Goal: Transaction & Acquisition: Book appointment/travel/reservation

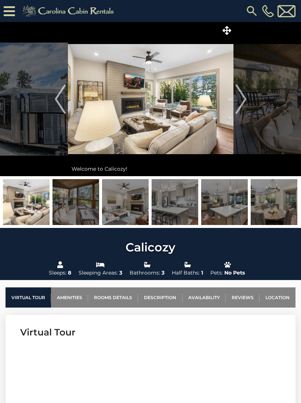
click at [196, 109] on img at bounding box center [151, 99] width 166 height 154
click at [187, 101] on img at bounding box center [151, 99] width 166 height 154
click at [245, 100] on img "Next" at bounding box center [240, 98] width 11 height 29
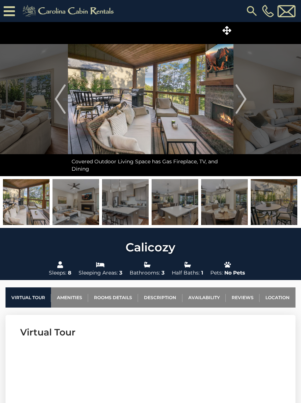
click at [242, 100] on img "Next" at bounding box center [240, 98] width 11 height 29
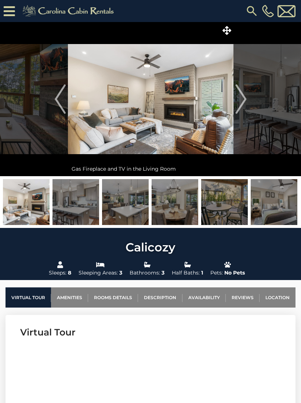
click at [241, 101] on img "Next" at bounding box center [240, 98] width 11 height 29
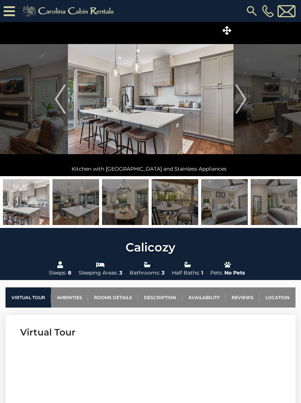
click at [242, 102] on img "Next" at bounding box center [240, 98] width 11 height 29
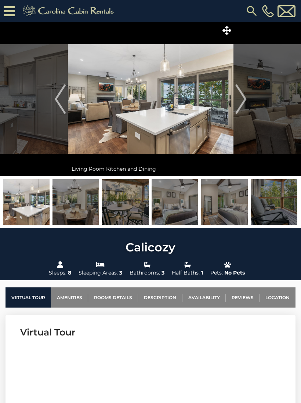
click at [244, 103] on img "Next" at bounding box center [240, 98] width 11 height 29
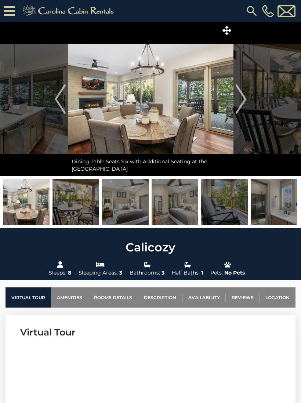
click at [239, 104] on img "Next" at bounding box center [240, 98] width 11 height 29
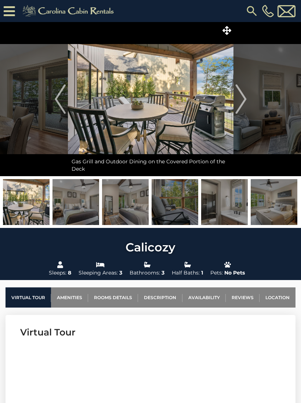
click at [240, 102] on img "Next" at bounding box center [240, 98] width 11 height 29
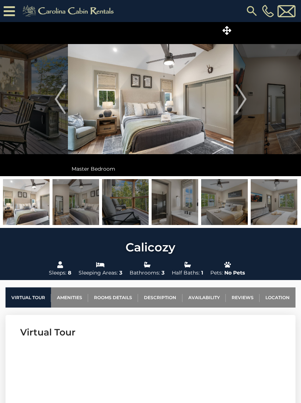
click at [244, 96] on img "Next" at bounding box center [240, 98] width 11 height 29
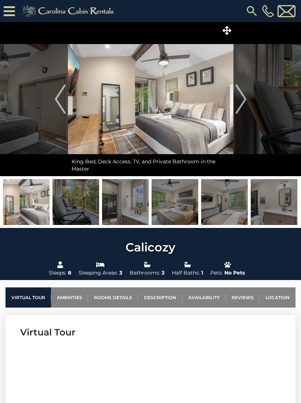
click at [244, 101] on img "Next" at bounding box center [240, 98] width 11 height 29
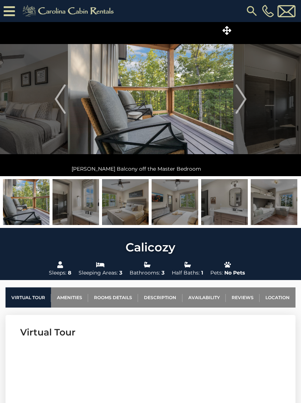
click at [242, 103] on img "Next" at bounding box center [240, 98] width 11 height 29
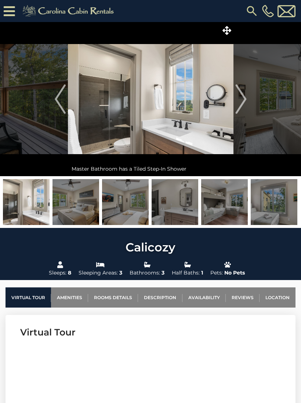
click at [243, 101] on img "Next" at bounding box center [240, 98] width 11 height 29
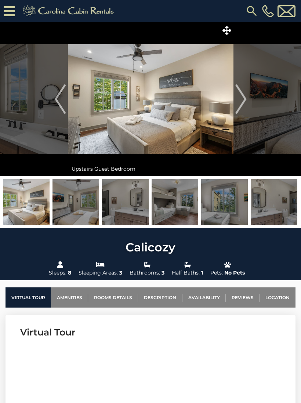
click at [244, 104] on img "Next" at bounding box center [240, 98] width 11 height 29
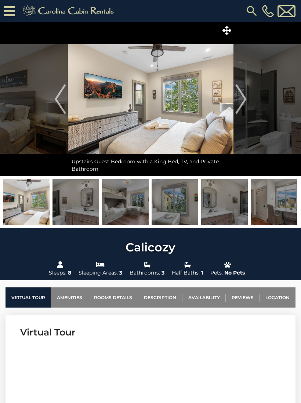
click at [241, 104] on img "Next" at bounding box center [240, 98] width 11 height 29
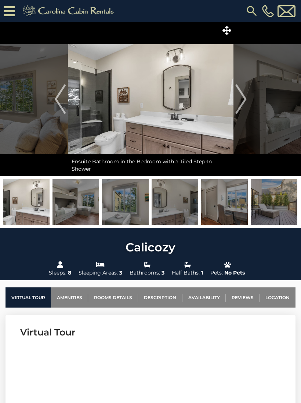
click at [241, 105] on img "Next" at bounding box center [240, 98] width 11 height 29
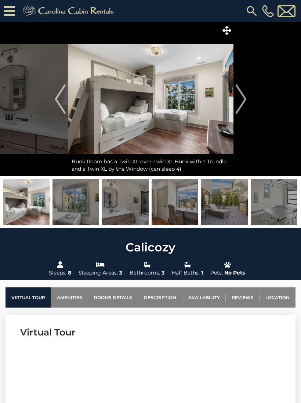
click at [241, 104] on img "Next" at bounding box center [240, 98] width 11 height 29
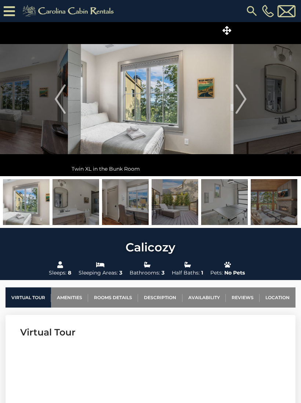
click at [242, 102] on img "Next" at bounding box center [240, 98] width 11 height 29
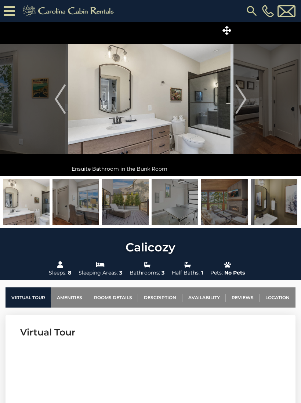
click at [241, 101] on img "Next" at bounding box center [240, 98] width 11 height 29
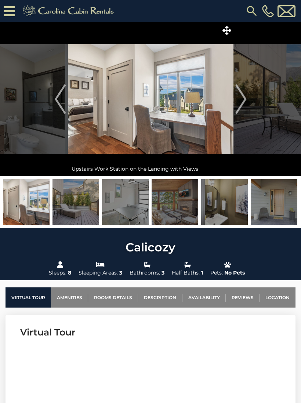
click at [239, 104] on img "Next" at bounding box center [240, 98] width 11 height 29
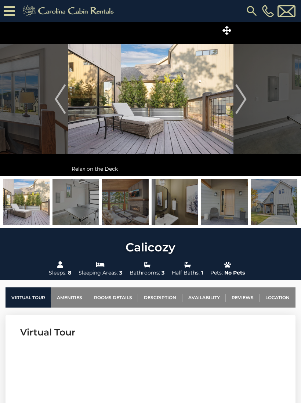
click at [241, 105] on img "Next" at bounding box center [240, 98] width 11 height 29
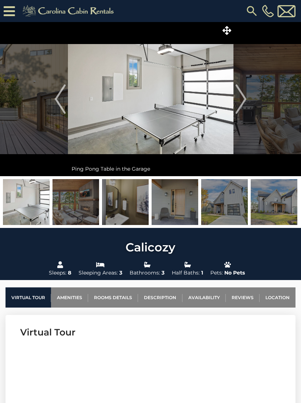
click at [242, 101] on img "Next" at bounding box center [240, 98] width 11 height 29
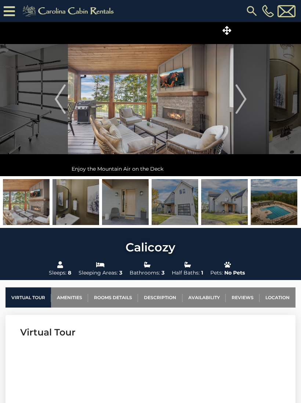
click at [240, 100] on img "Next" at bounding box center [240, 98] width 11 height 29
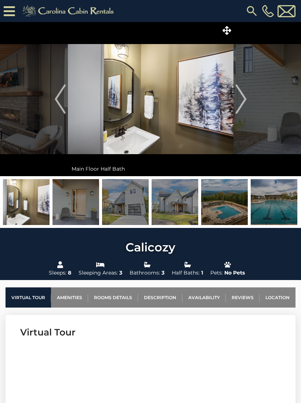
click at [241, 102] on img "Next" at bounding box center [240, 98] width 11 height 29
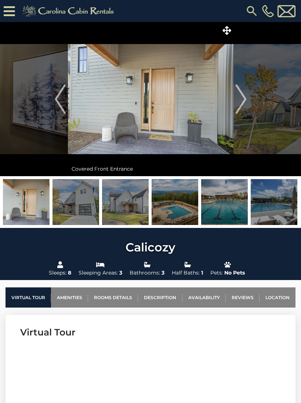
click at [241, 104] on img "Next" at bounding box center [240, 98] width 11 height 29
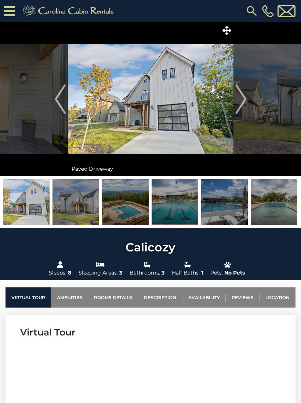
click at [243, 101] on img "Next" at bounding box center [240, 98] width 11 height 29
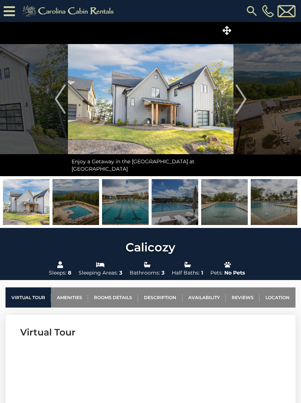
click at [243, 101] on img "Next" at bounding box center [240, 98] width 11 height 29
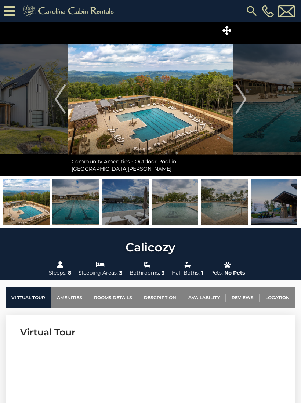
click at [55, 101] on img "Previous" at bounding box center [60, 98] width 11 height 29
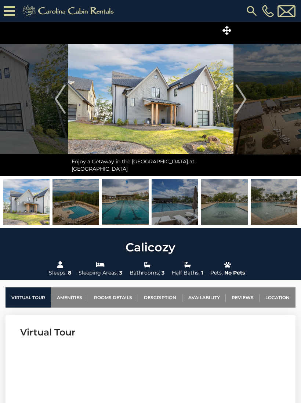
click at [63, 103] on img "Previous" at bounding box center [60, 98] width 11 height 29
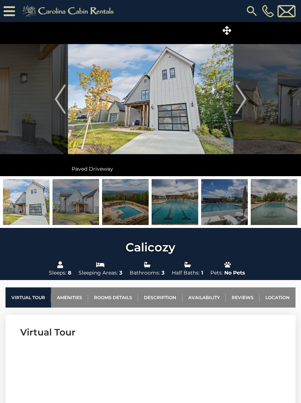
click at [244, 102] on img "Next" at bounding box center [240, 98] width 11 height 29
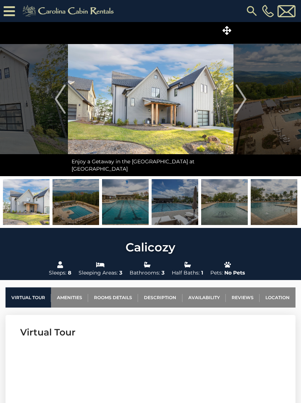
click at [243, 102] on img "Next" at bounding box center [240, 98] width 11 height 29
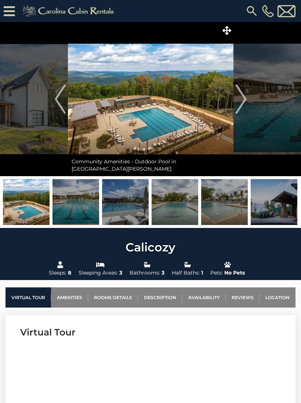
click at [244, 102] on img "Next" at bounding box center [240, 98] width 11 height 29
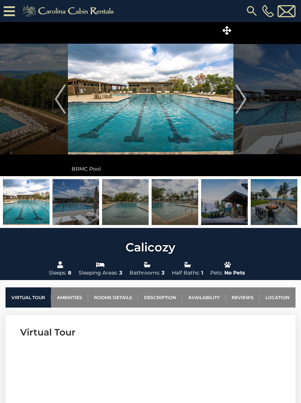
click at [243, 104] on img "Next" at bounding box center [240, 98] width 11 height 29
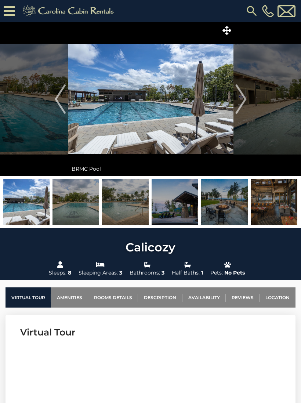
click at [242, 101] on img "Next" at bounding box center [240, 98] width 11 height 29
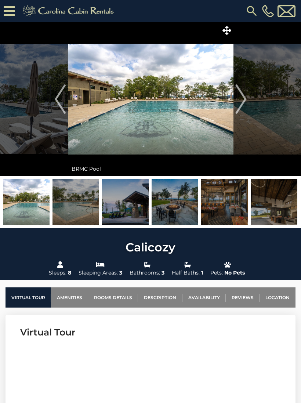
click at [245, 101] on img "Next" at bounding box center [240, 98] width 11 height 29
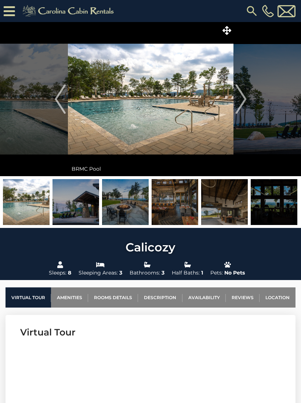
click at [243, 102] on img "Next" at bounding box center [240, 98] width 11 height 29
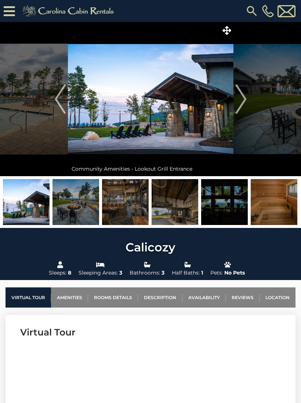
click at [242, 101] on img "Next" at bounding box center [240, 98] width 11 height 29
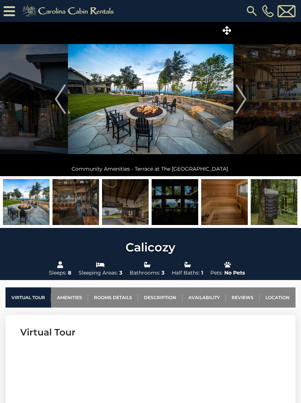
click at [245, 101] on img "Next" at bounding box center [240, 98] width 11 height 29
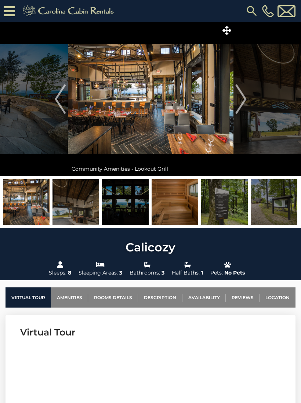
click at [245, 105] on img "Next" at bounding box center [240, 98] width 11 height 29
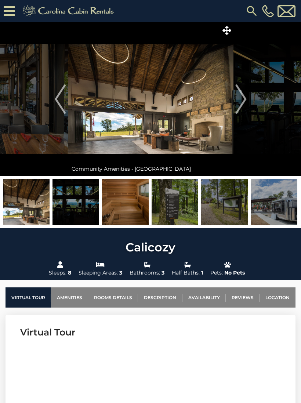
click at [246, 104] on img "Next" at bounding box center [240, 98] width 11 height 29
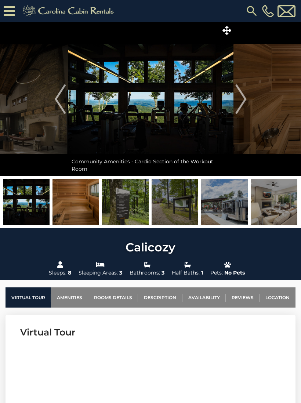
click at [244, 101] on img "Next" at bounding box center [240, 98] width 11 height 29
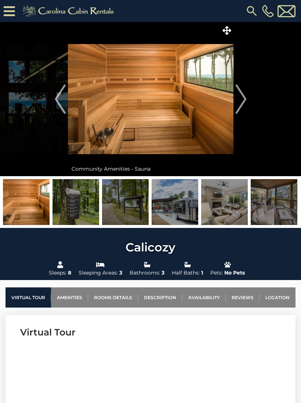
click at [241, 100] on img "Next" at bounding box center [240, 98] width 11 height 29
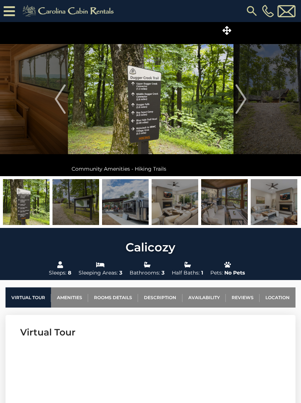
click at [244, 102] on img "Next" at bounding box center [240, 98] width 11 height 29
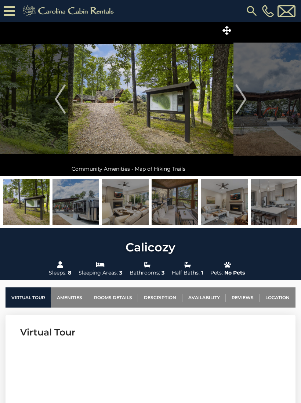
click at [242, 102] on img "Next" at bounding box center [240, 98] width 11 height 29
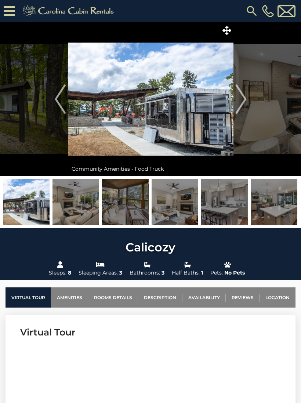
click at [242, 107] on img "Next" at bounding box center [240, 98] width 11 height 29
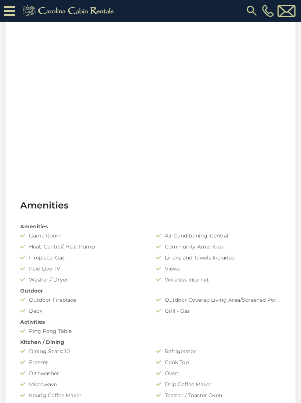
scroll to position [293, 0]
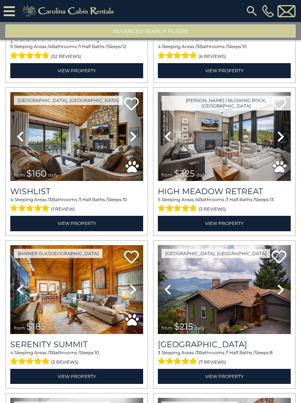
scroll to position [1024, 0]
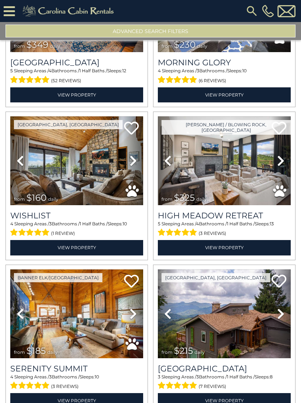
click at [131, 160] on icon at bounding box center [133, 161] width 7 height 12
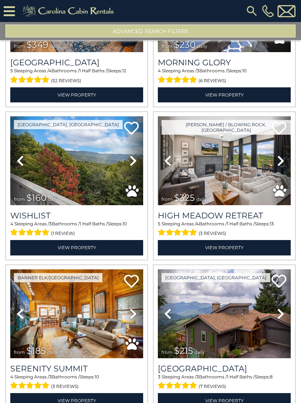
click at [129, 162] on link "Next" at bounding box center [133, 160] width 20 height 89
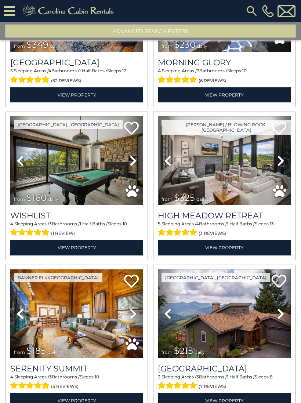
click at [132, 164] on icon at bounding box center [133, 161] width 7 height 12
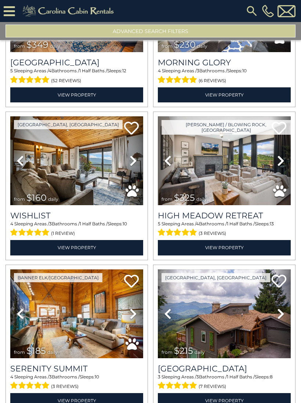
click at [130, 162] on icon at bounding box center [133, 161] width 7 height 12
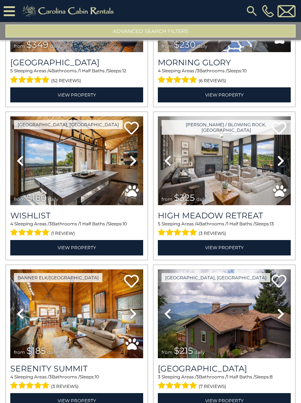
click at [129, 163] on link "Next" at bounding box center [133, 160] width 20 height 89
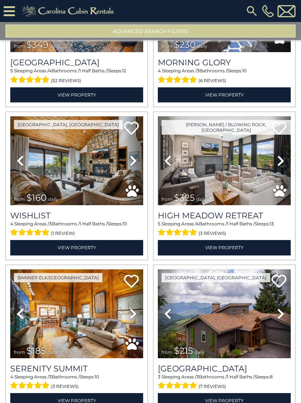
click at [131, 165] on icon at bounding box center [133, 161] width 7 height 12
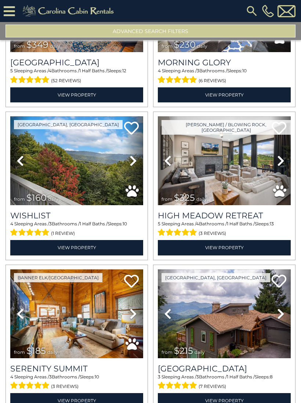
click at [132, 162] on icon at bounding box center [133, 161] width 7 height 12
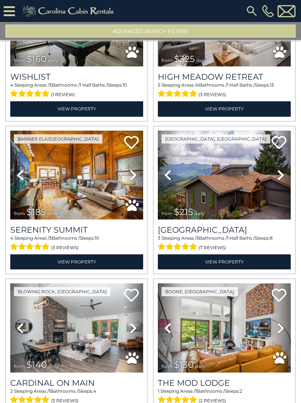
scroll to position [1160, 0]
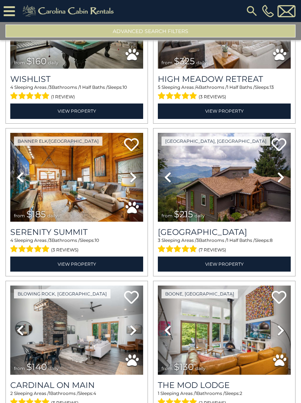
click at [279, 175] on icon at bounding box center [280, 177] width 7 height 12
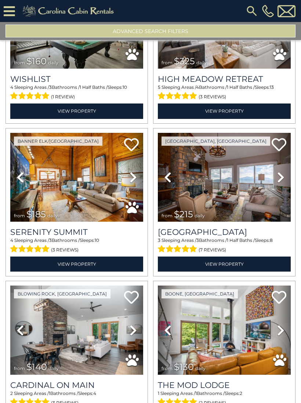
click at [278, 181] on icon at bounding box center [280, 177] width 7 height 12
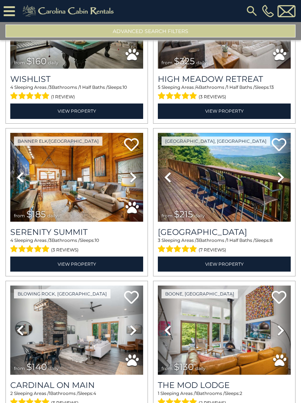
click at [279, 175] on icon at bounding box center [280, 177] width 7 height 12
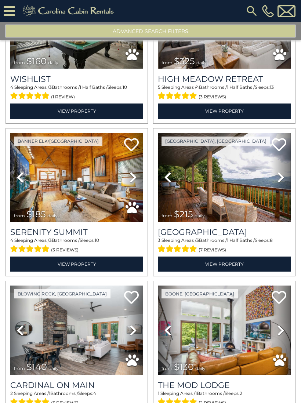
click at [281, 181] on icon at bounding box center [280, 177] width 7 height 12
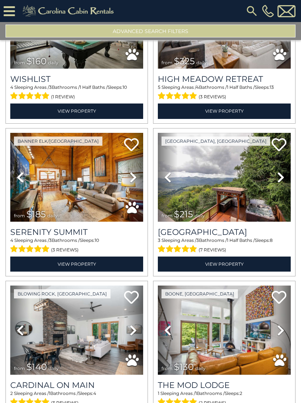
click at [279, 180] on icon at bounding box center [280, 177] width 7 height 12
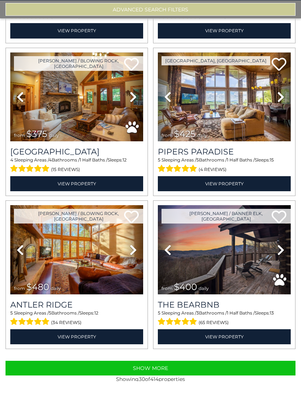
scroll to position [0, 0]
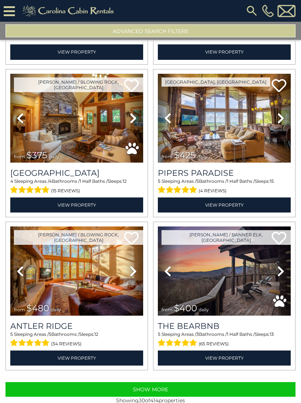
click at [168, 391] on button "Show More" at bounding box center [151, 390] width 290 height 15
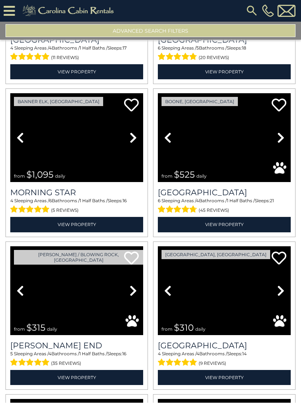
scroll to position [2578, 0]
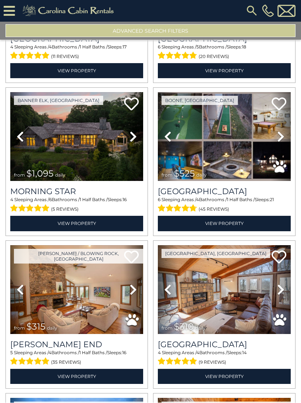
click at [131, 142] on icon at bounding box center [133, 137] width 7 height 12
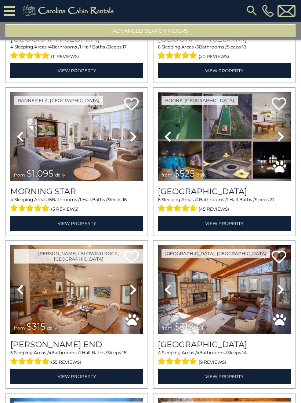
click at [129, 141] on link "Next" at bounding box center [133, 137] width 20 height 89
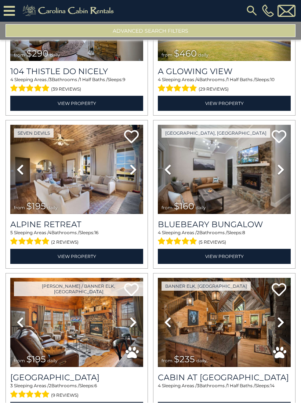
scroll to position [3779, 0]
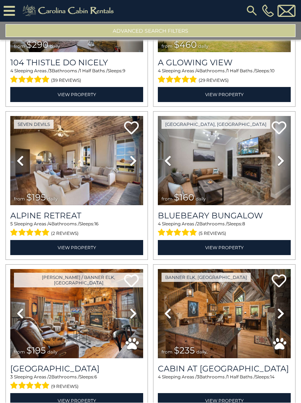
click at [133, 165] on icon at bounding box center [133, 161] width 7 height 12
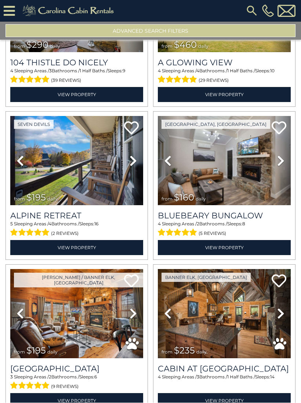
click at [128, 167] on link "Next" at bounding box center [133, 160] width 20 height 89
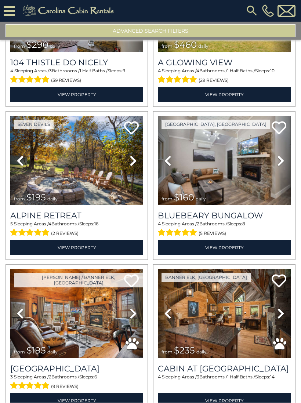
click at [130, 167] on icon at bounding box center [133, 161] width 7 height 12
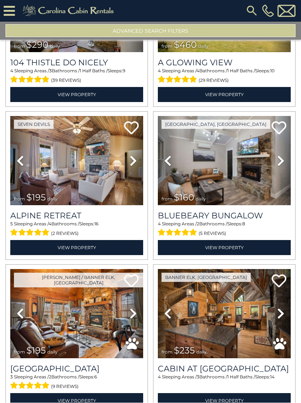
click at [129, 167] on link "Next" at bounding box center [133, 160] width 20 height 89
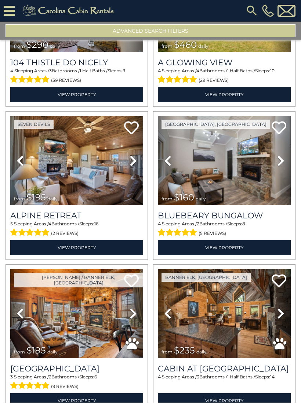
click at [131, 167] on icon at bounding box center [133, 161] width 7 height 12
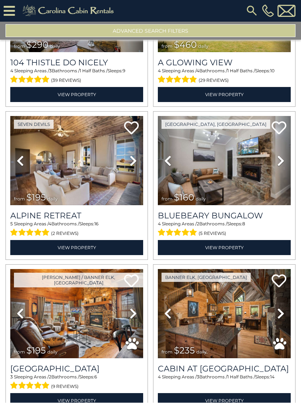
click at [132, 167] on icon at bounding box center [133, 161] width 7 height 12
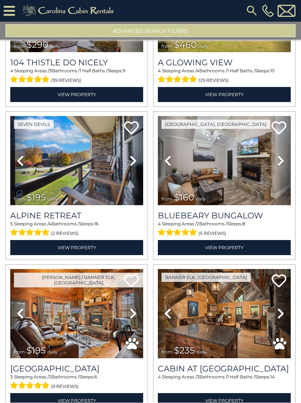
click at [131, 166] on icon at bounding box center [133, 161] width 7 height 12
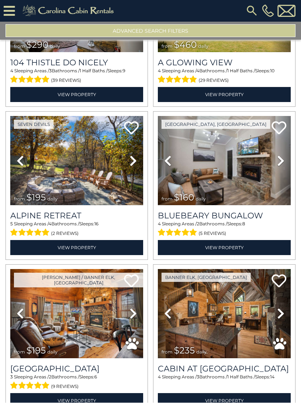
click at [133, 170] on link "Next" at bounding box center [133, 160] width 20 height 89
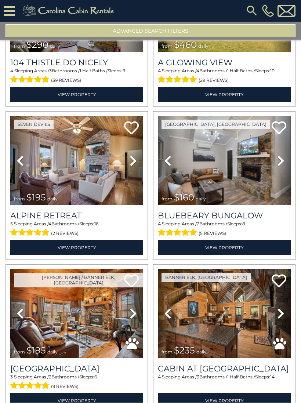
click at [92, 182] on img at bounding box center [76, 160] width 133 height 89
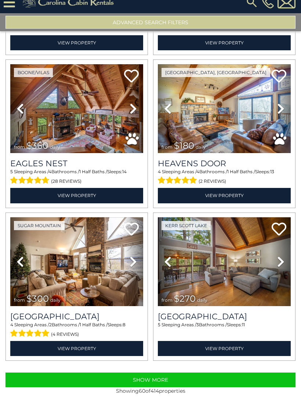
scroll to position [0, 0]
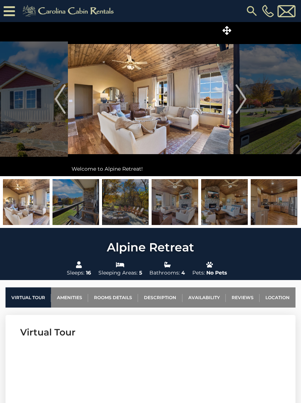
click at [242, 101] on img "Next" at bounding box center [240, 98] width 11 height 29
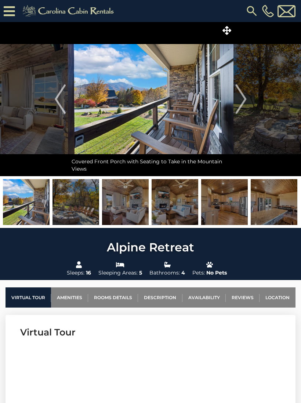
click at [238, 105] on img "Next" at bounding box center [240, 98] width 11 height 29
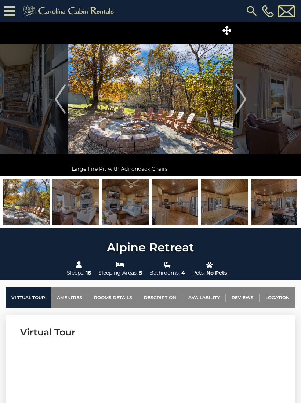
click at [238, 104] on img "Next" at bounding box center [240, 98] width 11 height 29
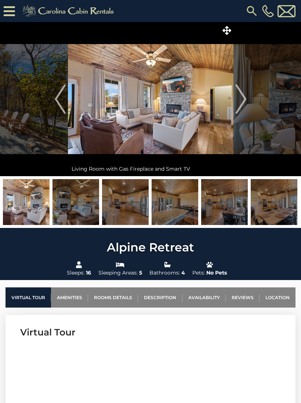
click at [242, 105] on img "Next" at bounding box center [240, 98] width 11 height 29
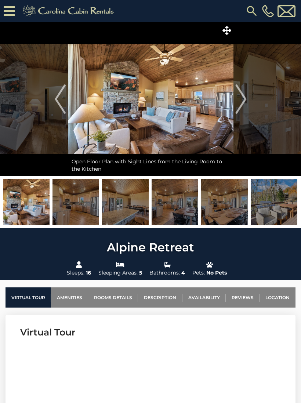
click at [243, 103] on img "Next" at bounding box center [240, 98] width 11 height 29
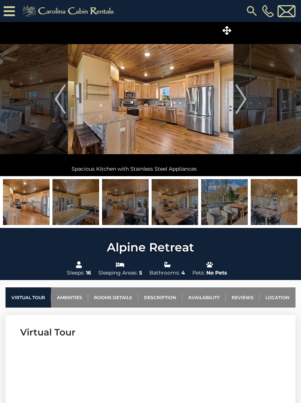
click at [240, 102] on img "Next" at bounding box center [240, 98] width 11 height 29
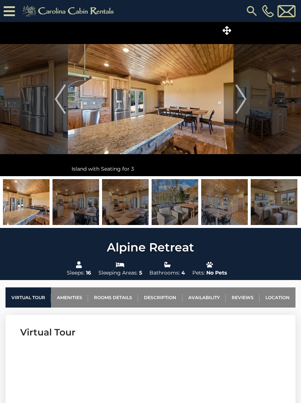
click at [205, 296] on link "Availability" at bounding box center [204, 298] width 43 height 20
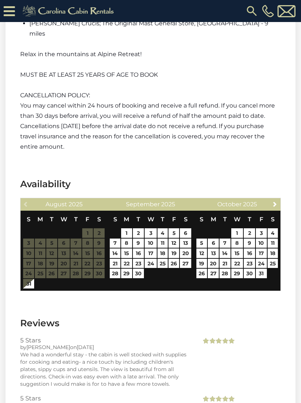
scroll to position [1595, 0]
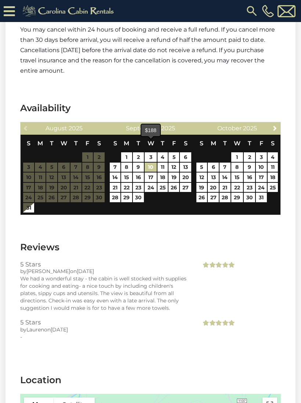
click at [155, 163] on link "10" at bounding box center [151, 168] width 12 height 10
type input "**********"
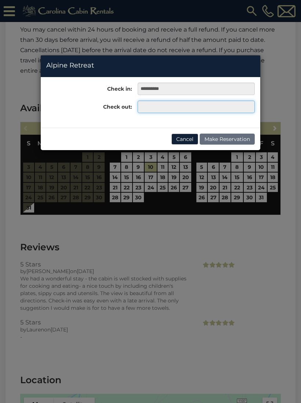
click at [158, 106] on input "text" at bounding box center [196, 107] width 117 height 12
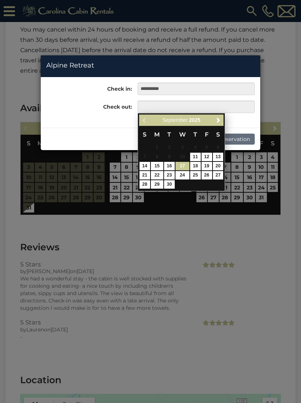
click at [185, 168] on link "17" at bounding box center [183, 166] width 14 height 8
type input "**********"
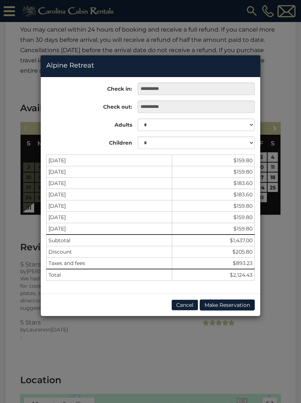
click at [181, 306] on button "Cancel" at bounding box center [184, 305] width 27 height 11
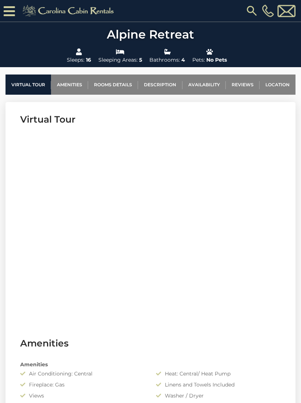
scroll to position [228, 0]
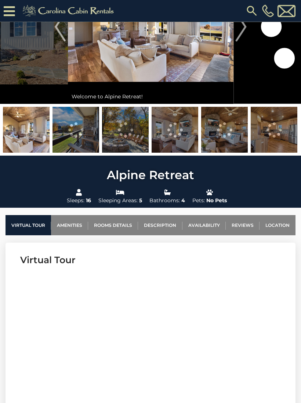
scroll to position [80, 0]
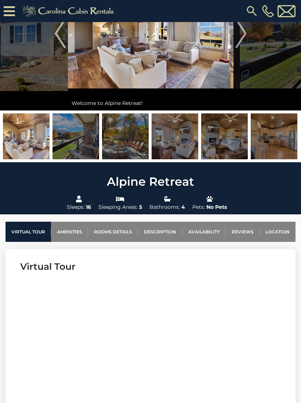
click at [79, 139] on img at bounding box center [76, 136] width 47 height 46
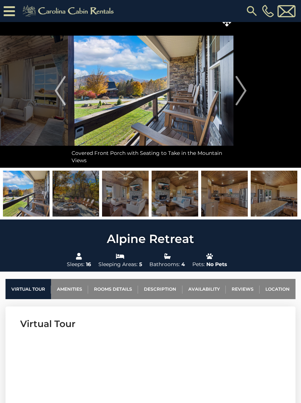
scroll to position [0, 0]
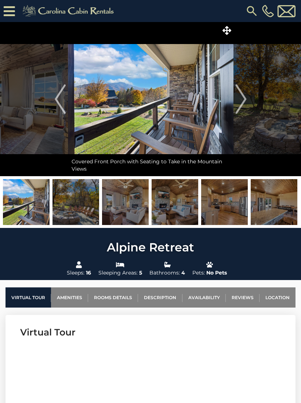
click at [242, 101] on img "Next" at bounding box center [240, 98] width 11 height 29
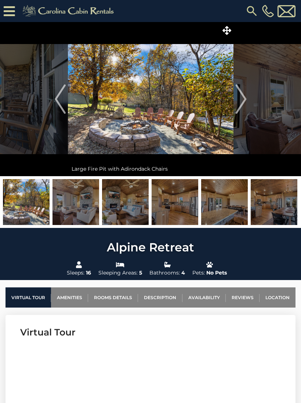
click at [243, 103] on img "Next" at bounding box center [240, 98] width 11 height 29
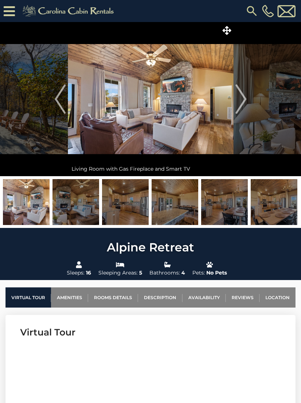
click at [243, 102] on img "Next" at bounding box center [240, 98] width 11 height 29
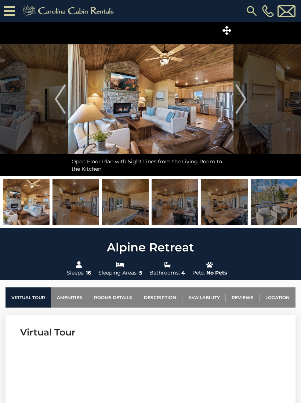
click at [243, 102] on img "Next" at bounding box center [240, 98] width 11 height 29
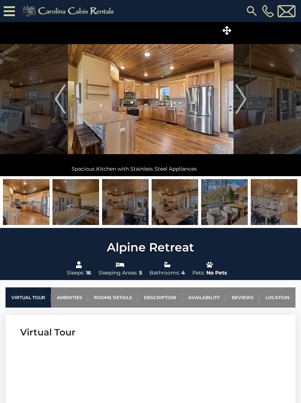
click at [245, 102] on img "Next" at bounding box center [240, 98] width 11 height 29
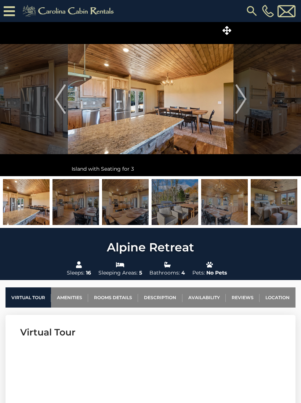
click at [245, 104] on img "Next" at bounding box center [240, 98] width 11 height 29
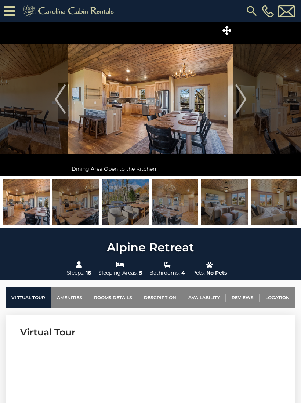
click at [239, 101] on img "Next" at bounding box center [240, 98] width 11 height 29
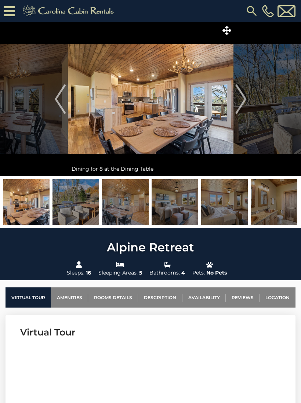
click at [241, 102] on img "Next" at bounding box center [240, 98] width 11 height 29
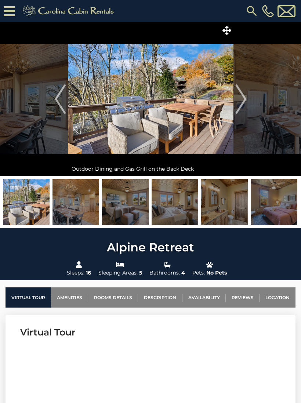
click at [241, 102] on img "Next" at bounding box center [240, 98] width 11 height 29
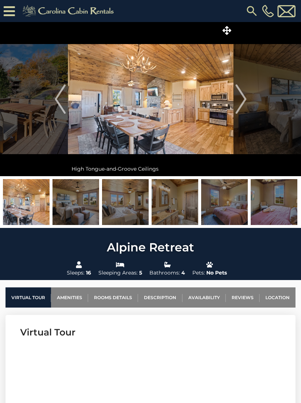
click at [242, 101] on img "Next" at bounding box center [240, 98] width 11 height 29
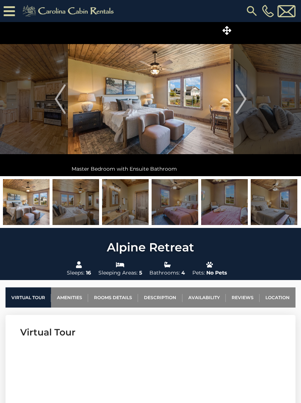
click at [244, 102] on img "Next" at bounding box center [240, 98] width 11 height 29
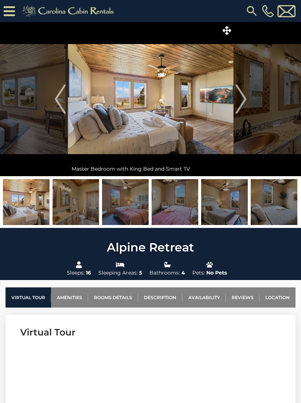
click at [246, 100] on img "Next" at bounding box center [240, 98] width 11 height 29
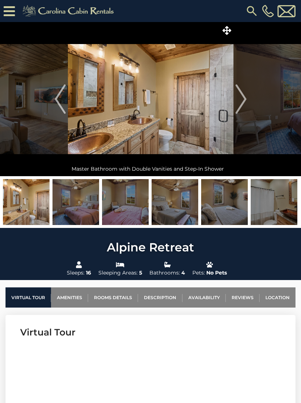
click at [243, 103] on img "Next" at bounding box center [240, 98] width 11 height 29
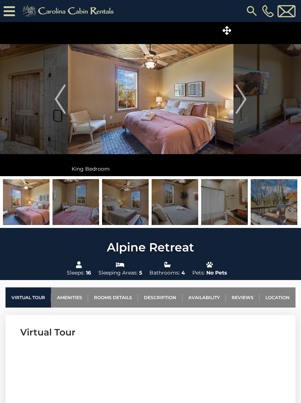
click at [243, 101] on img "Next" at bounding box center [240, 98] width 11 height 29
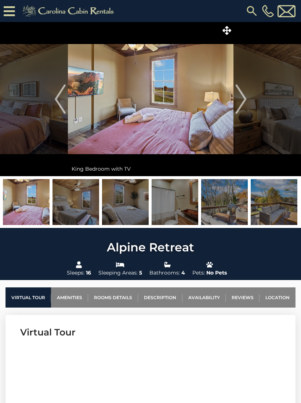
click at [242, 102] on img "Next" at bounding box center [240, 98] width 11 height 29
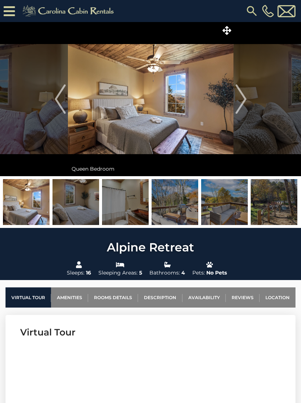
click at [242, 104] on img "Next" at bounding box center [240, 98] width 11 height 29
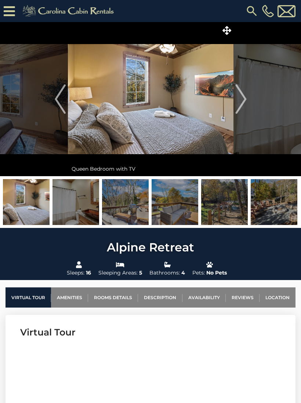
click at [243, 103] on img "Next" at bounding box center [240, 98] width 11 height 29
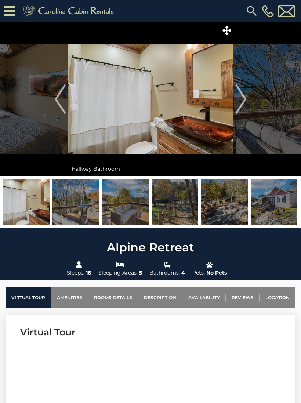
click at [239, 106] on img "Next" at bounding box center [240, 98] width 11 height 29
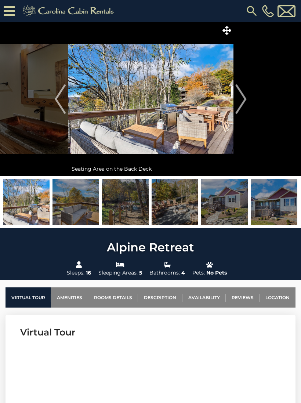
click at [238, 103] on img "Next" at bounding box center [240, 98] width 11 height 29
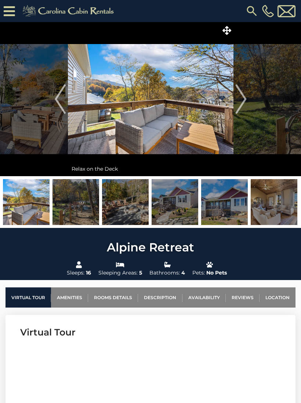
click at [238, 99] on img "Next" at bounding box center [240, 98] width 11 height 29
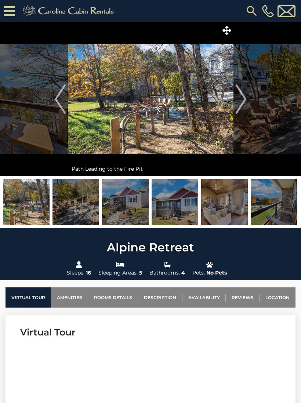
click at [242, 101] on img "Next" at bounding box center [240, 98] width 11 height 29
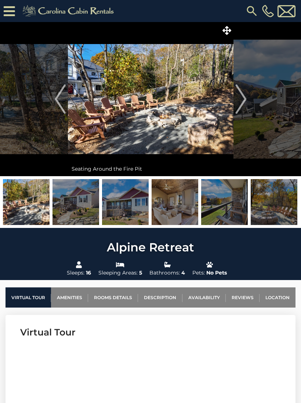
click at [241, 101] on img "Next" at bounding box center [240, 98] width 11 height 29
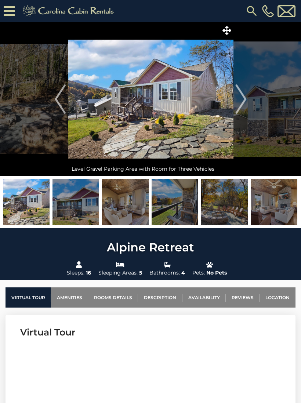
click at [242, 101] on img "Next" at bounding box center [240, 98] width 11 height 29
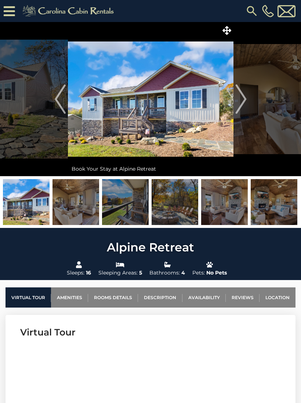
click at [243, 99] on img "Next" at bounding box center [240, 98] width 11 height 29
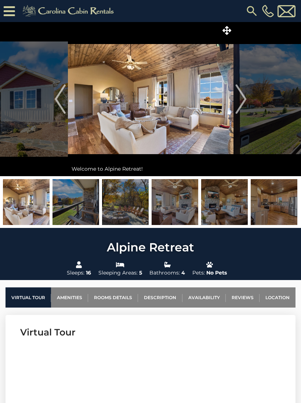
click at [239, 104] on img "Next" at bounding box center [240, 98] width 11 height 29
